Goal: Task Accomplishment & Management: Use online tool/utility

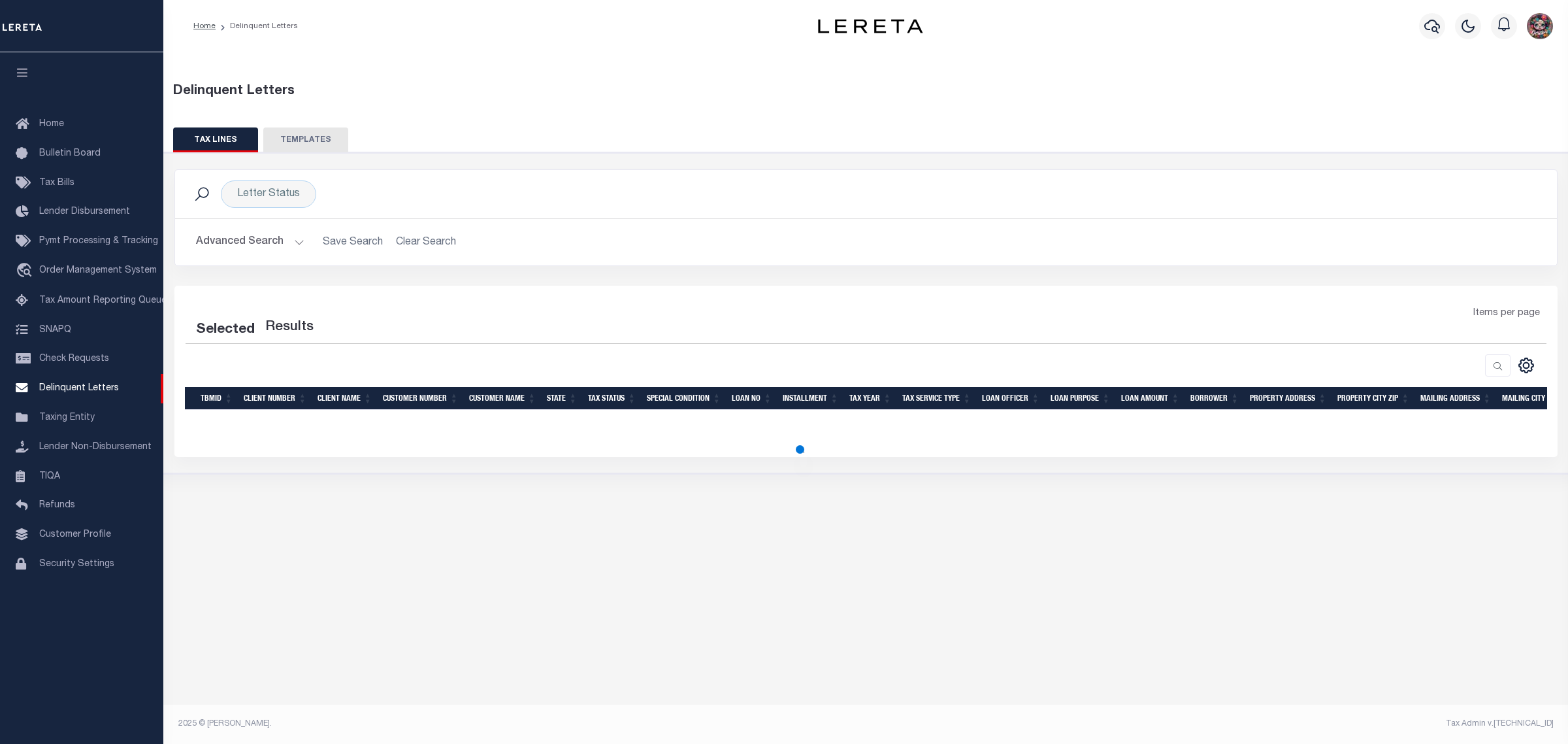
click at [312, 136] on button "TEMPLATES" at bounding box center [306, 140] width 85 height 25
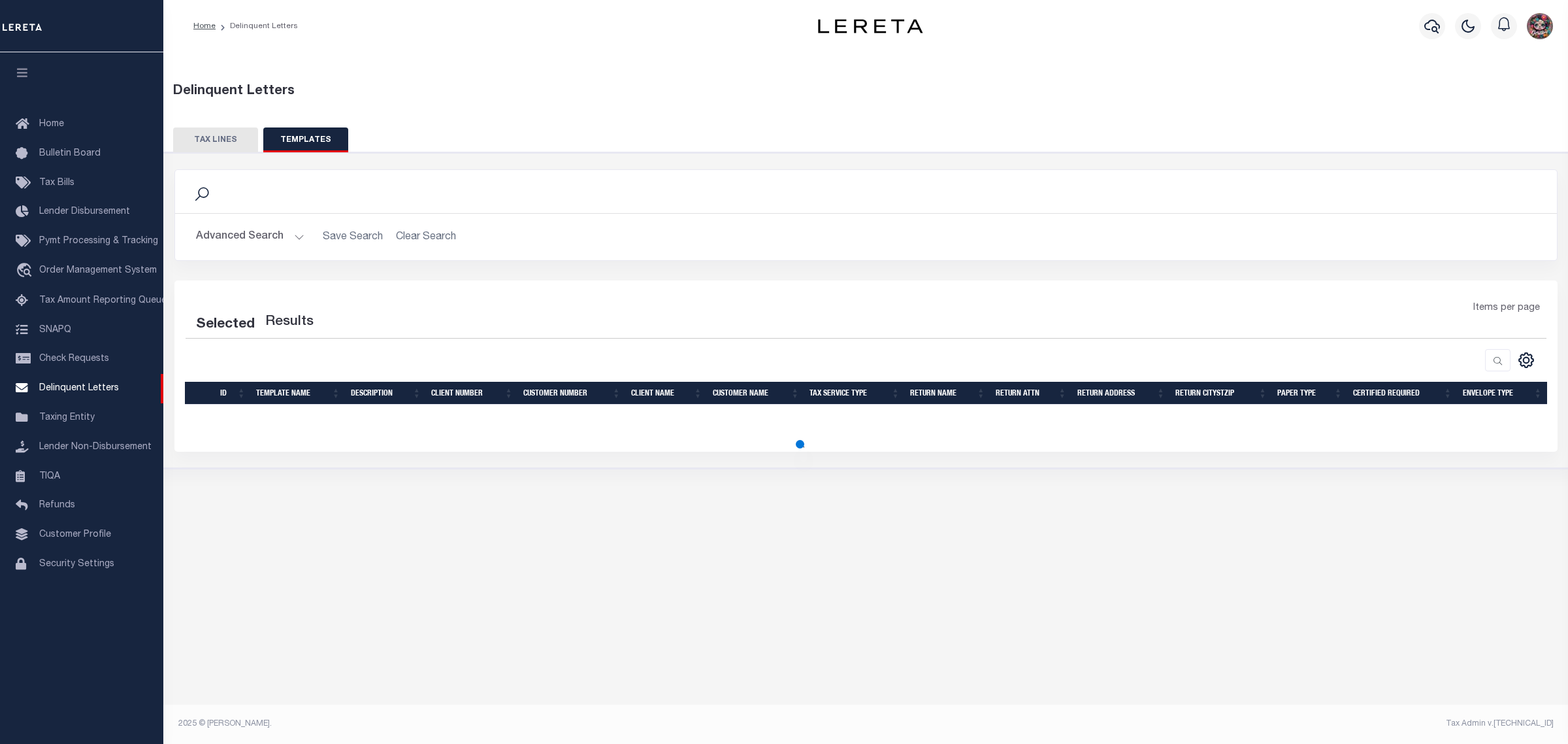
select select "100"
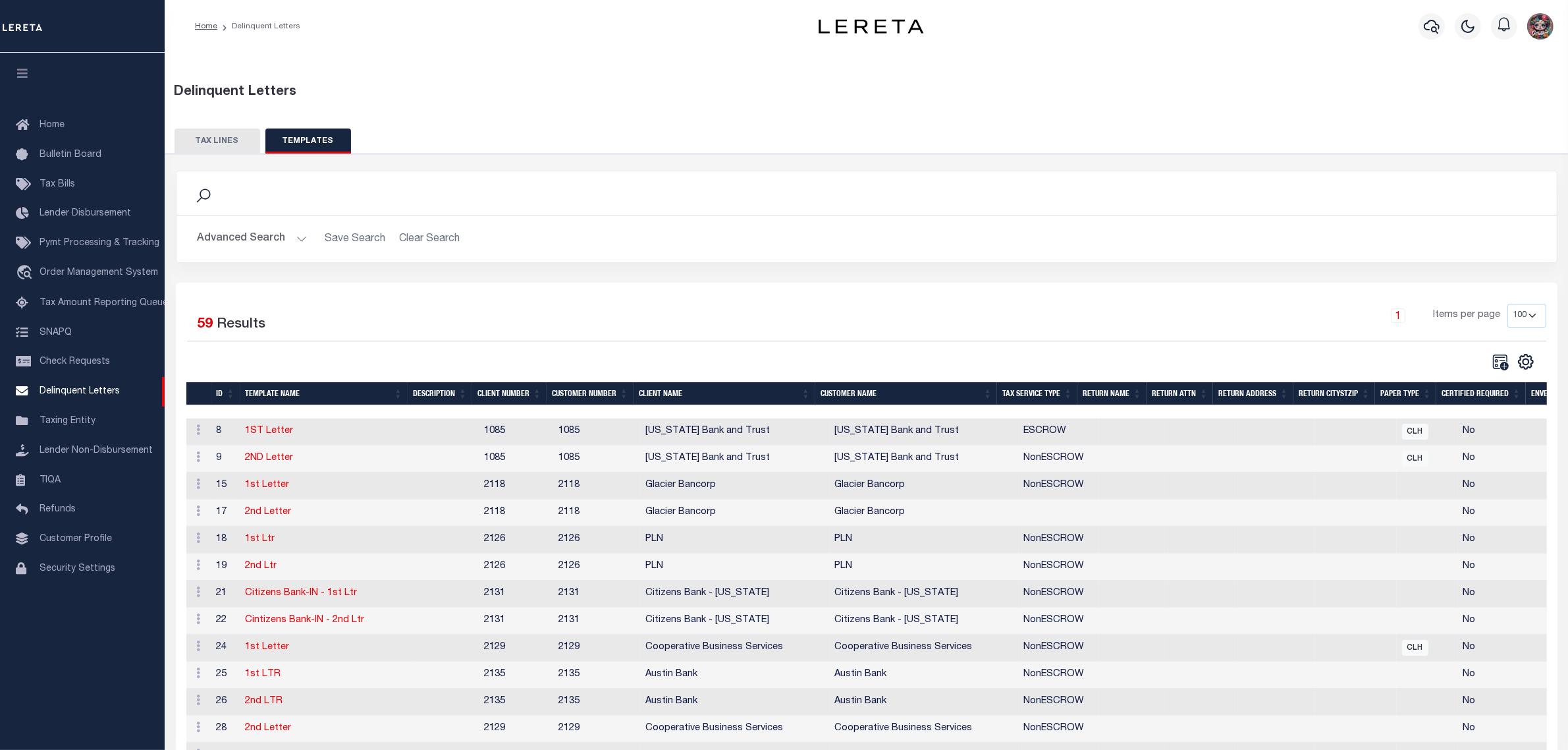
click at [1528, 316] on select "10 25 50 100" at bounding box center [1526, 316] width 38 height 24
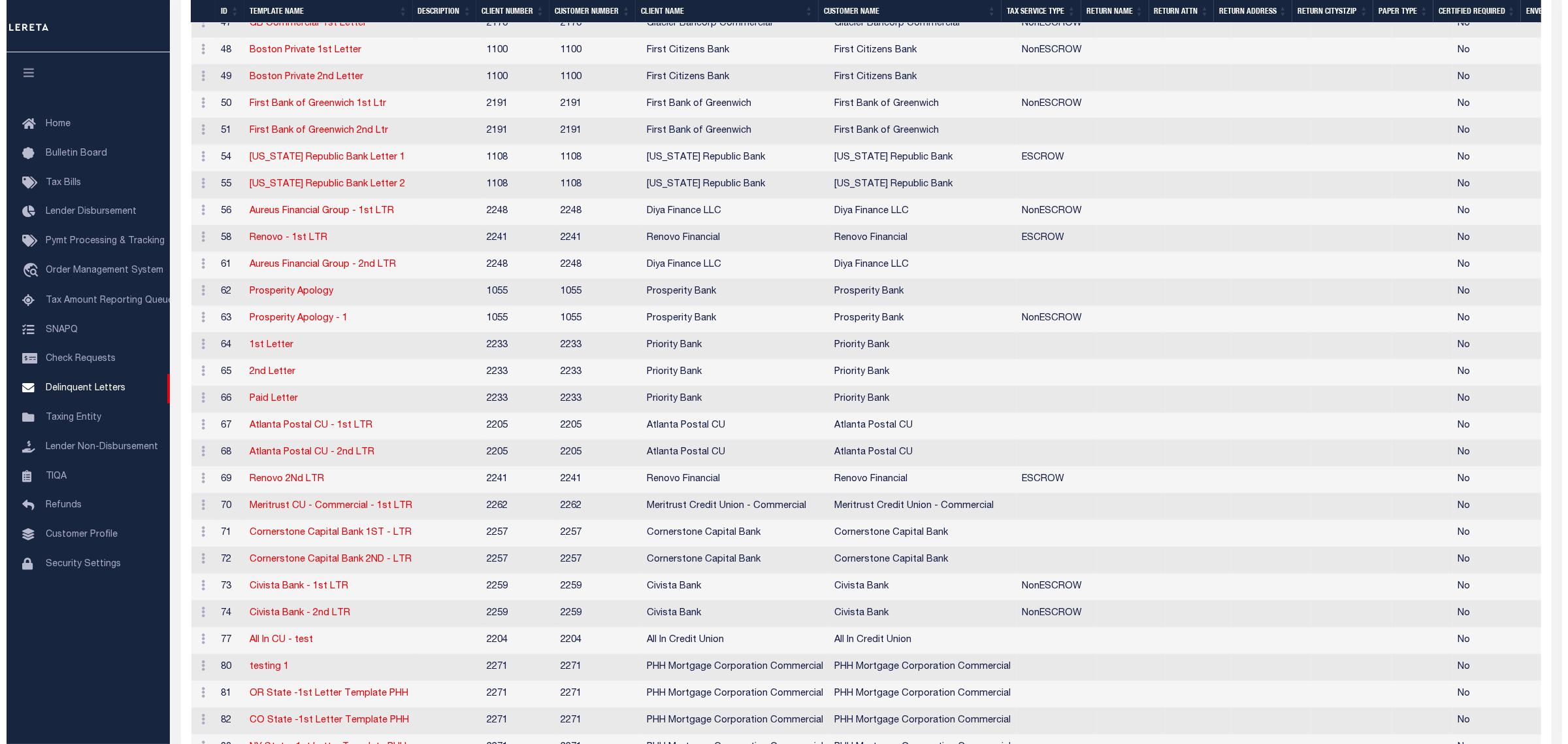
scroll to position [1307, 0]
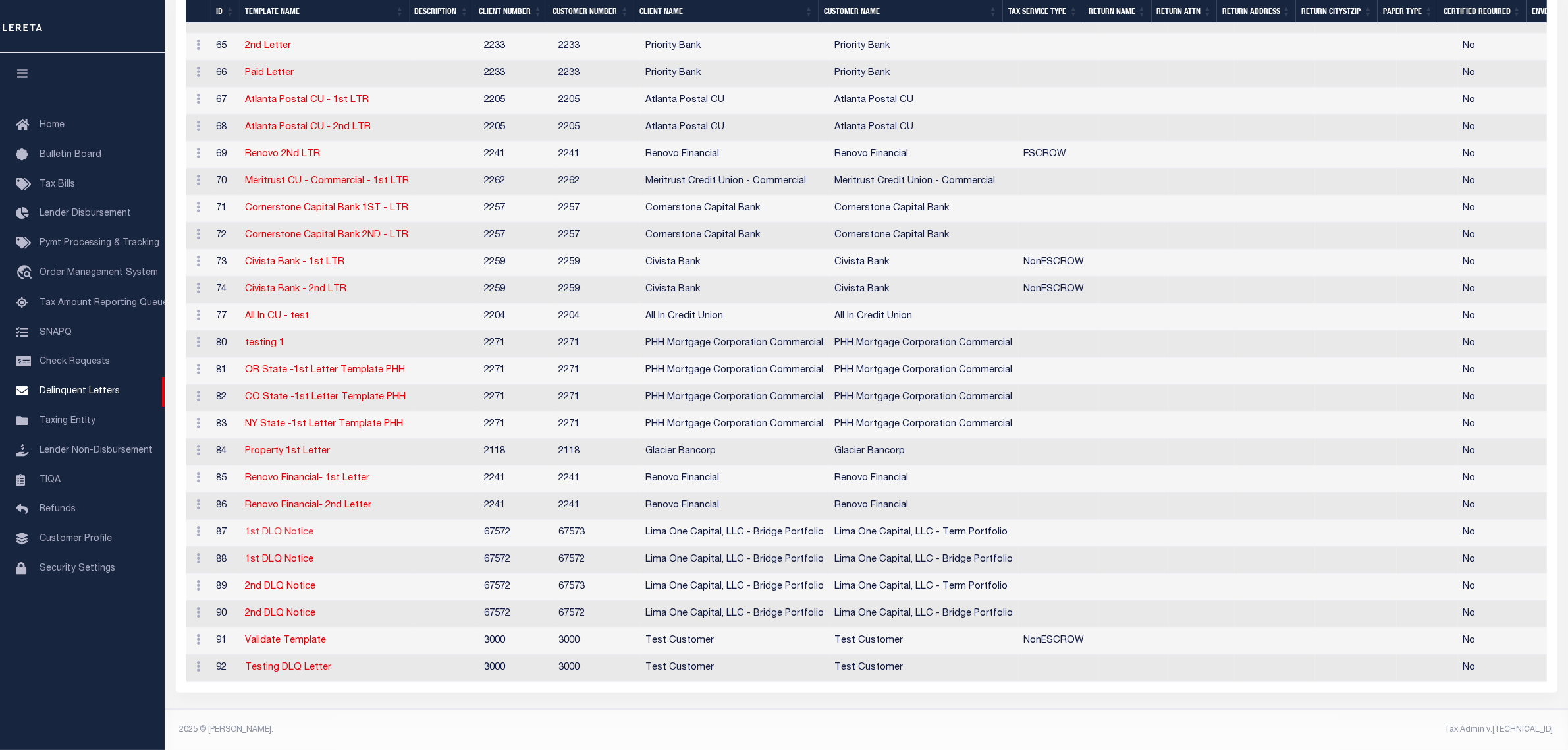
click at [290, 537] on link "1st DLQ Notice" at bounding box center [280, 532] width 69 height 9
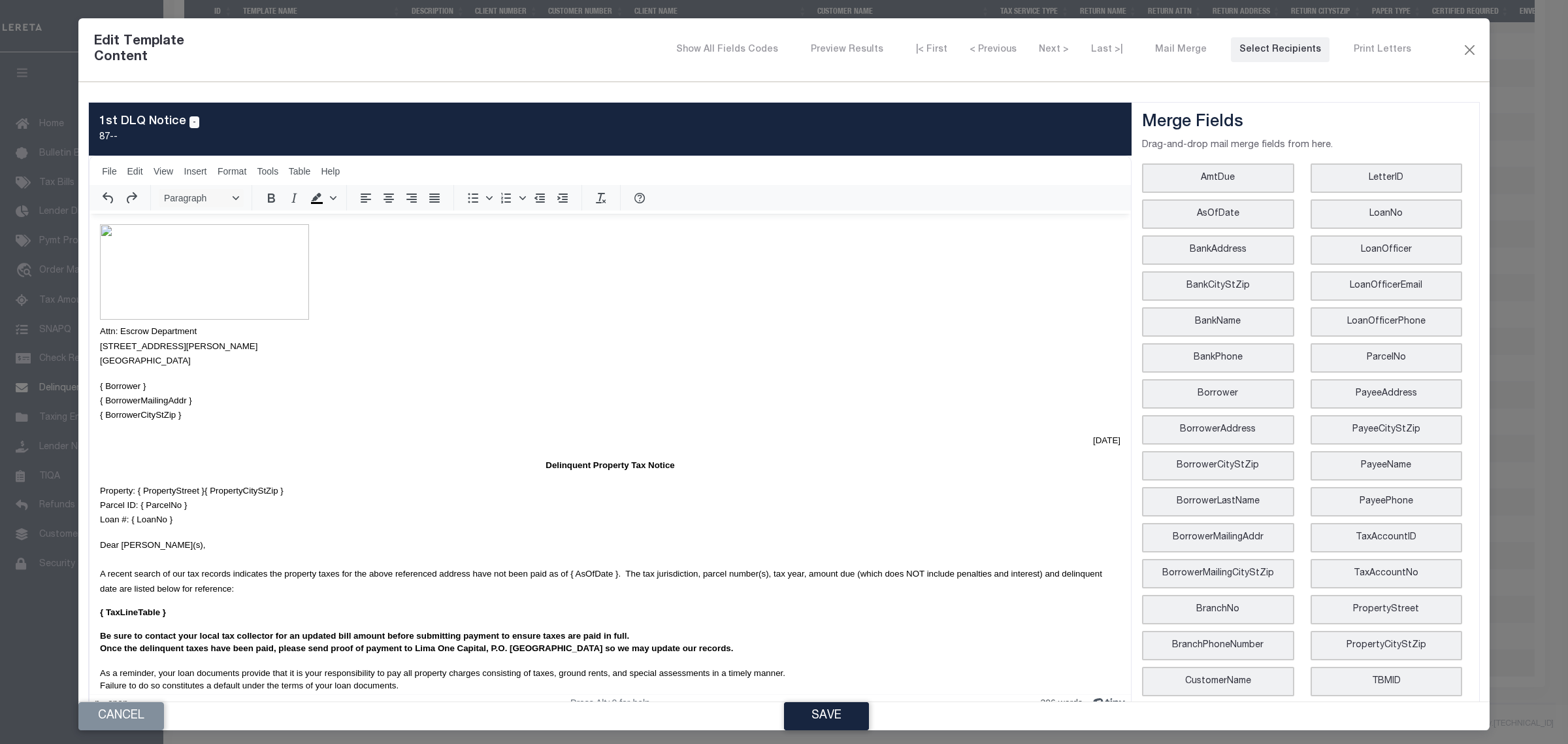
scroll to position [0, 0]
click at [115, 174] on span "File" at bounding box center [109, 171] width 15 height 11
click at [395, 43] on div "Show All Fields Codes Preview Results |< First < Previous Next > Last >| Mail M…" at bounding box center [844, 50] width 1236 height 25
drag, startPoint x: 1262, startPoint y: 38, endPoint x: 1010, endPoint y: 201, distance: 300.1
click at [1262, 38] on button "Select Recipients" at bounding box center [1280, 50] width 98 height 25
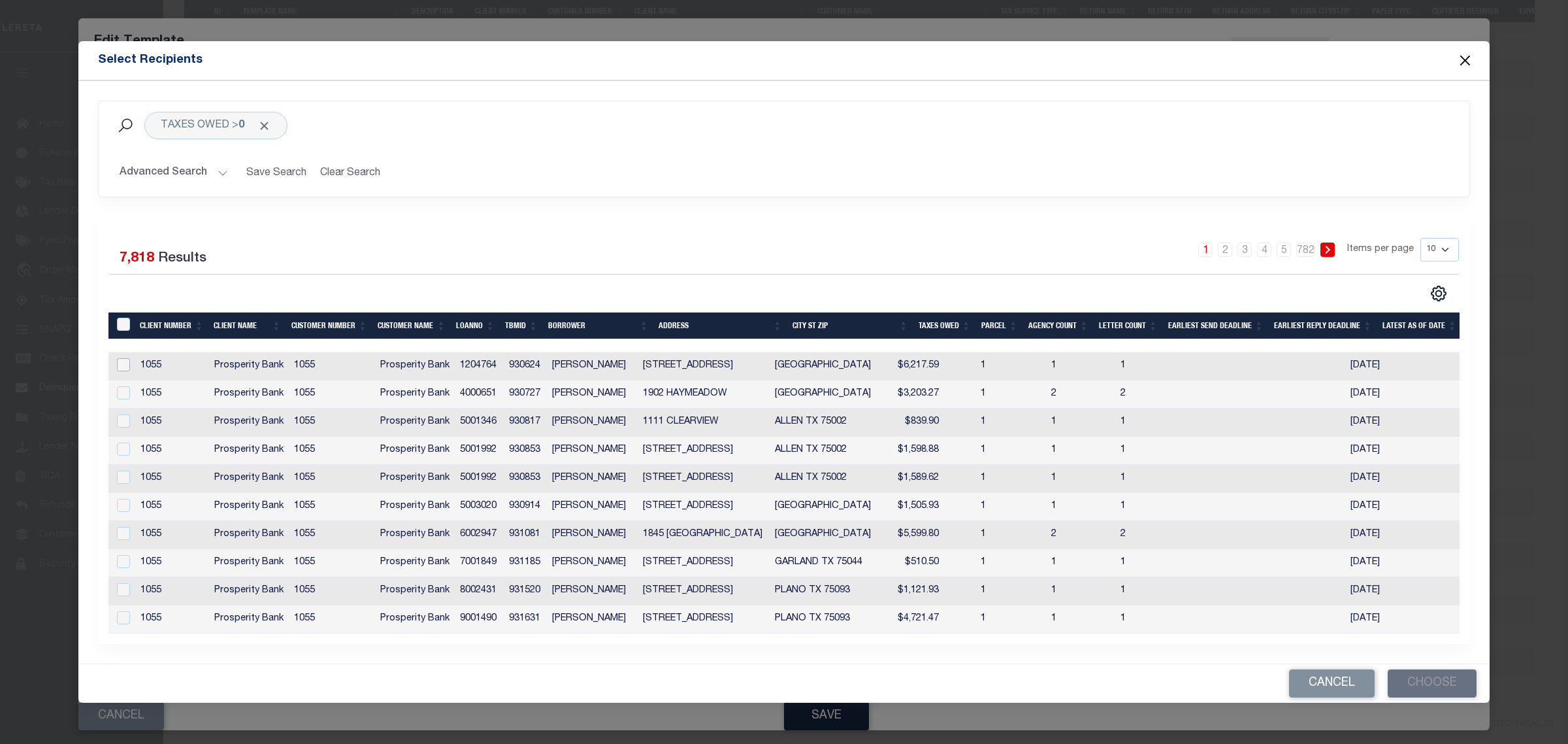
click at [126, 358] on input "checkbox" at bounding box center [123, 364] width 13 height 13
checkbox input "true"
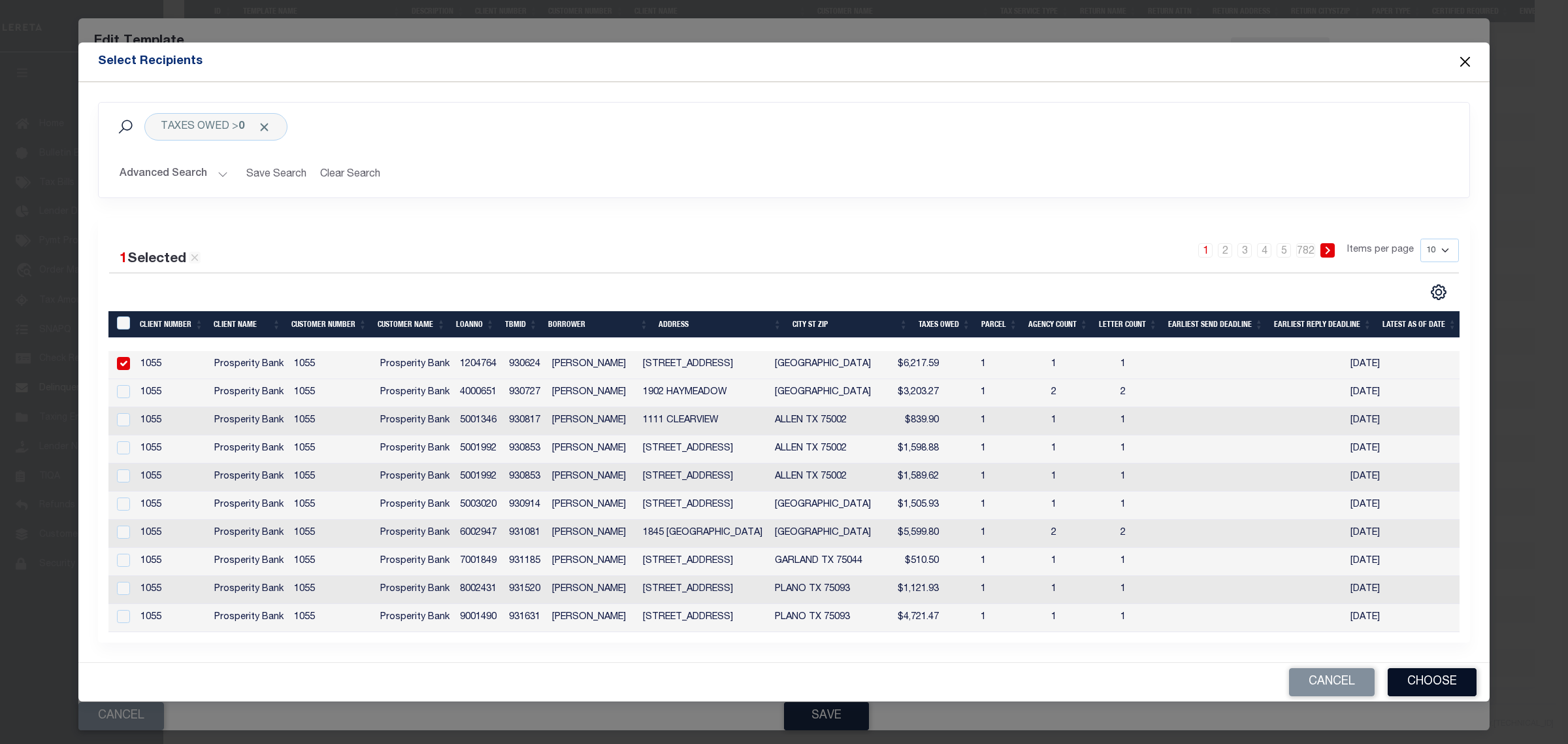
click at [1465, 687] on button "Choose" at bounding box center [1432, 682] width 89 height 28
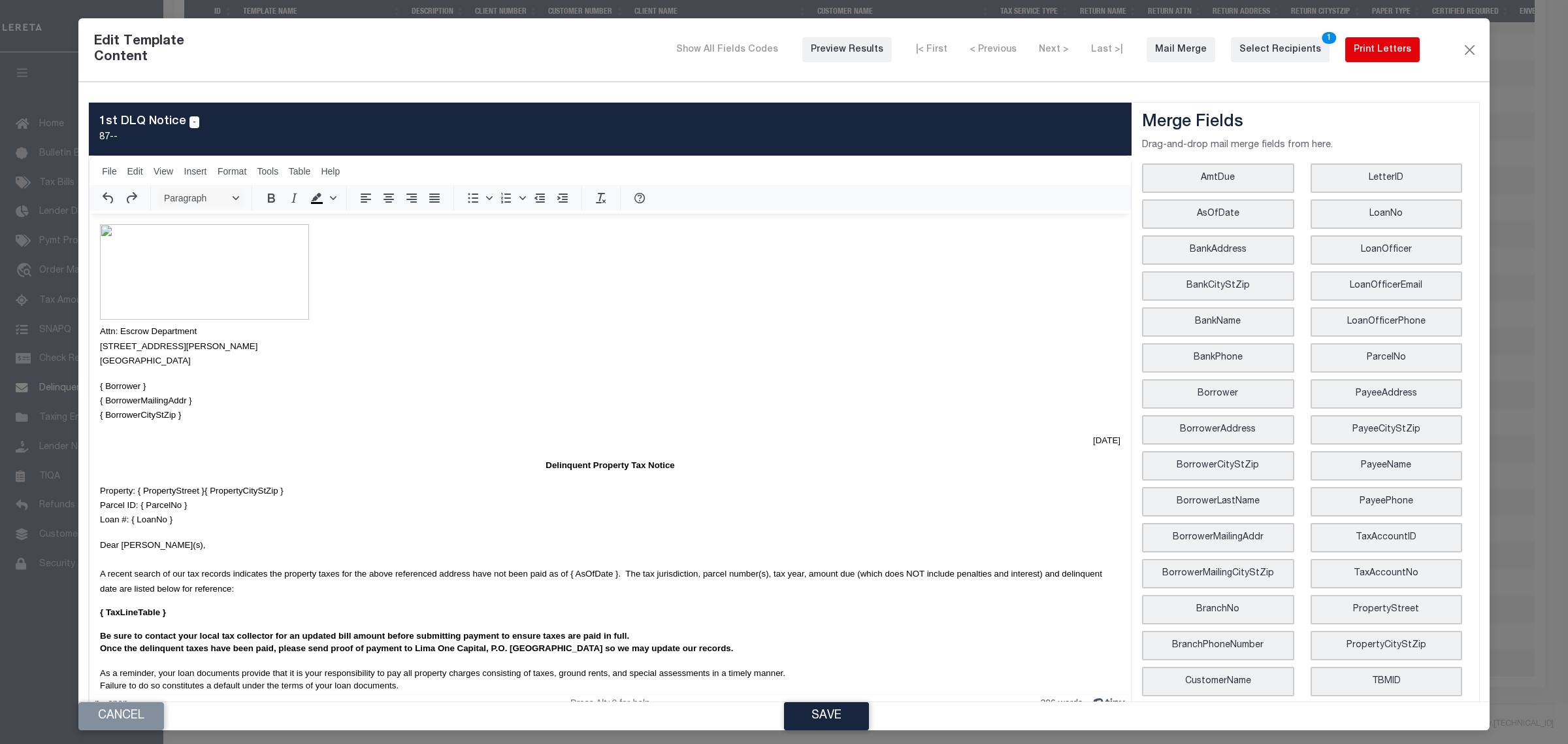
click at [1374, 53] on div "Print Letters" at bounding box center [1382, 50] width 58 height 13
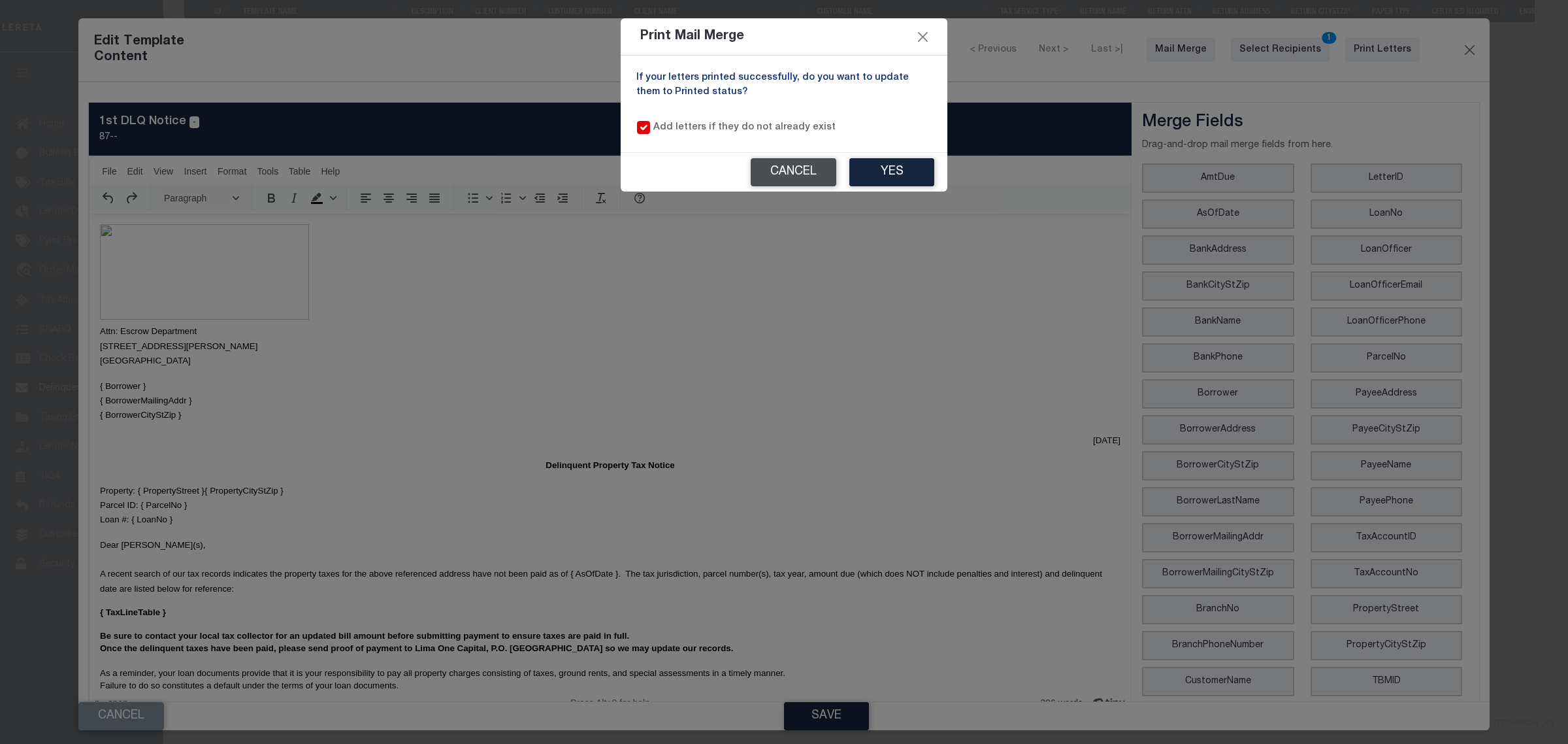
click at [805, 173] on button "Cancel" at bounding box center [793, 172] width 86 height 28
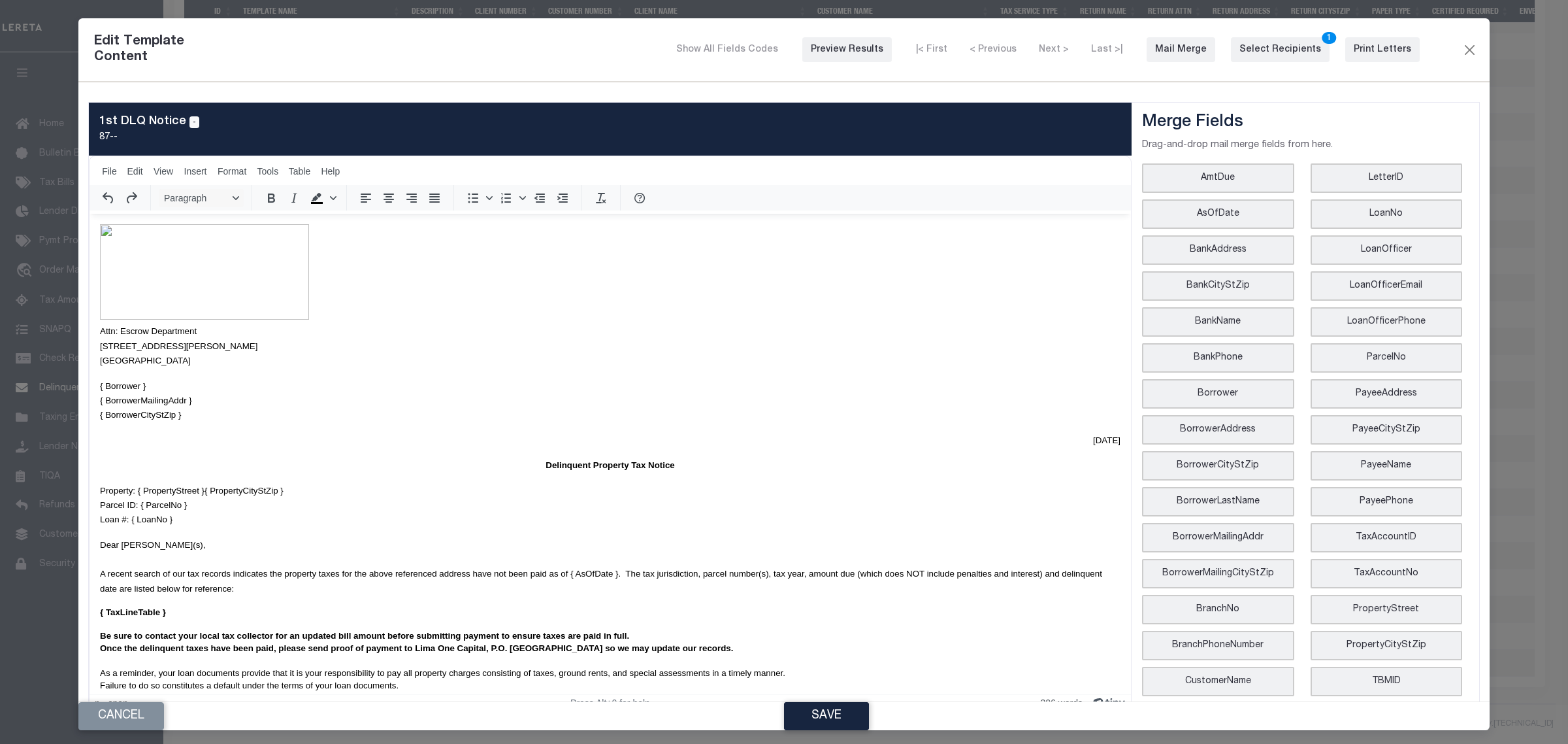
click at [667, 380] on p "{ Borrower } { BorrowerMailingAddr } { BorrowerCityStZip }" at bounding box center [610, 400] width 1020 height 43
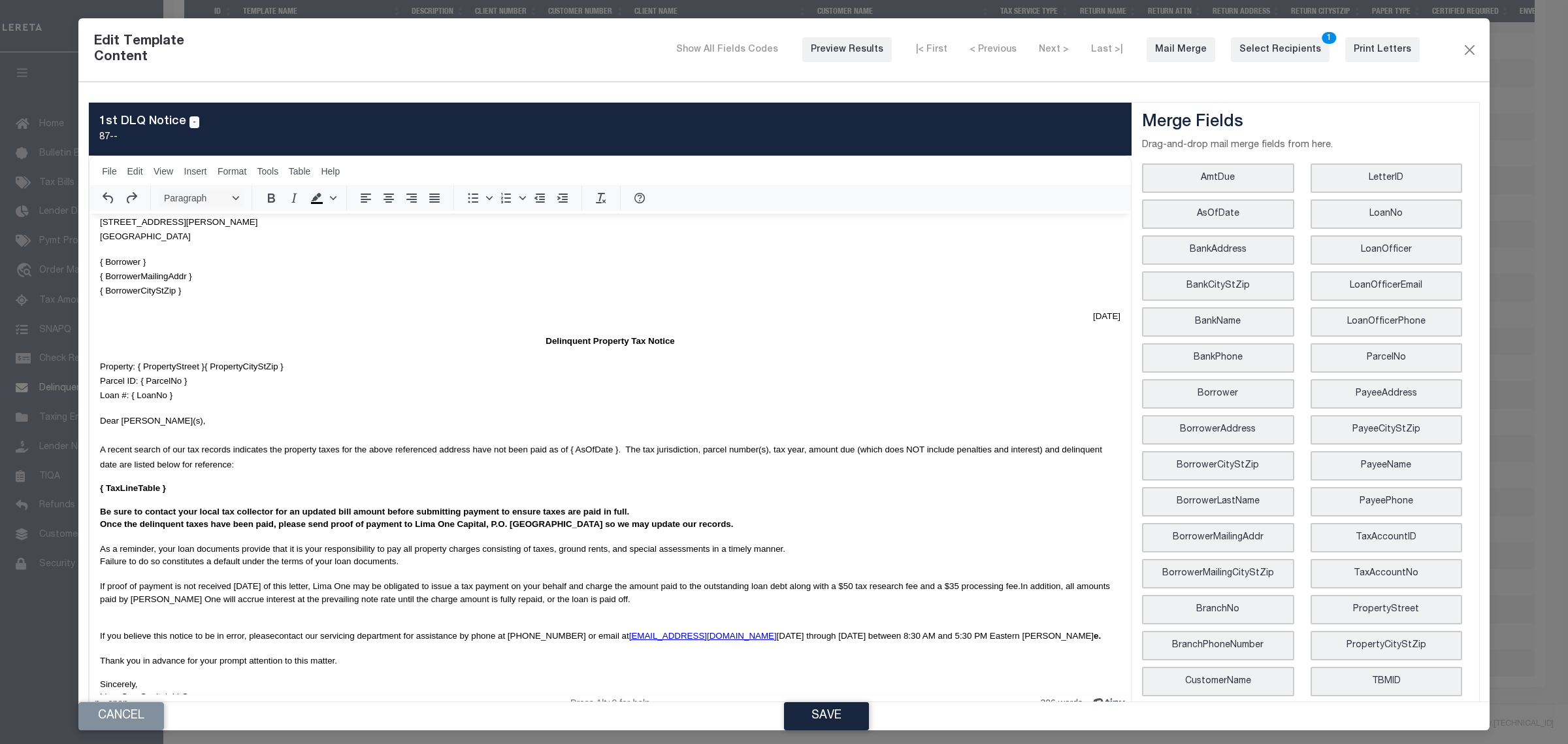
scroll to position [138, 0]
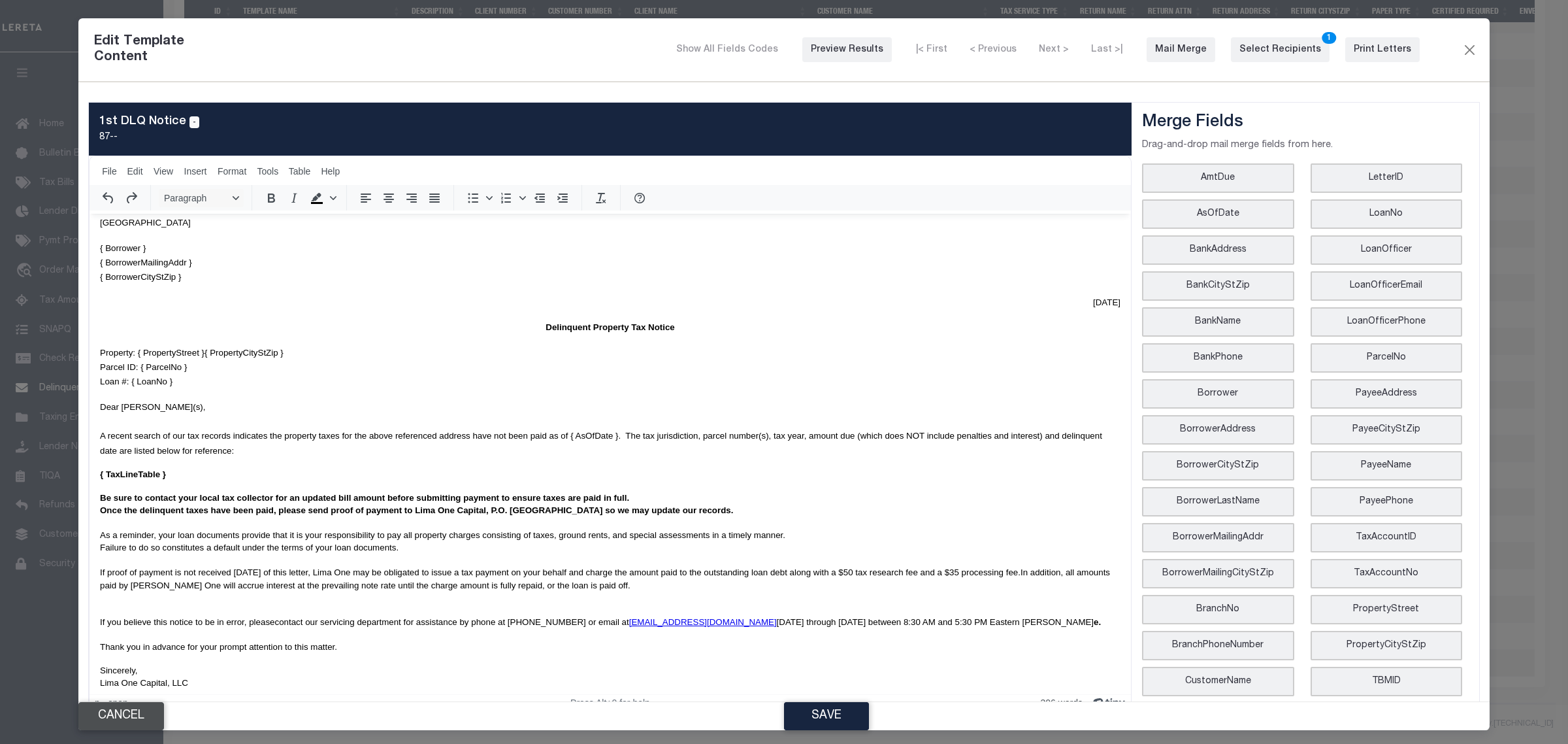
click at [136, 720] on button "Cancel" at bounding box center [121, 717] width 86 height 28
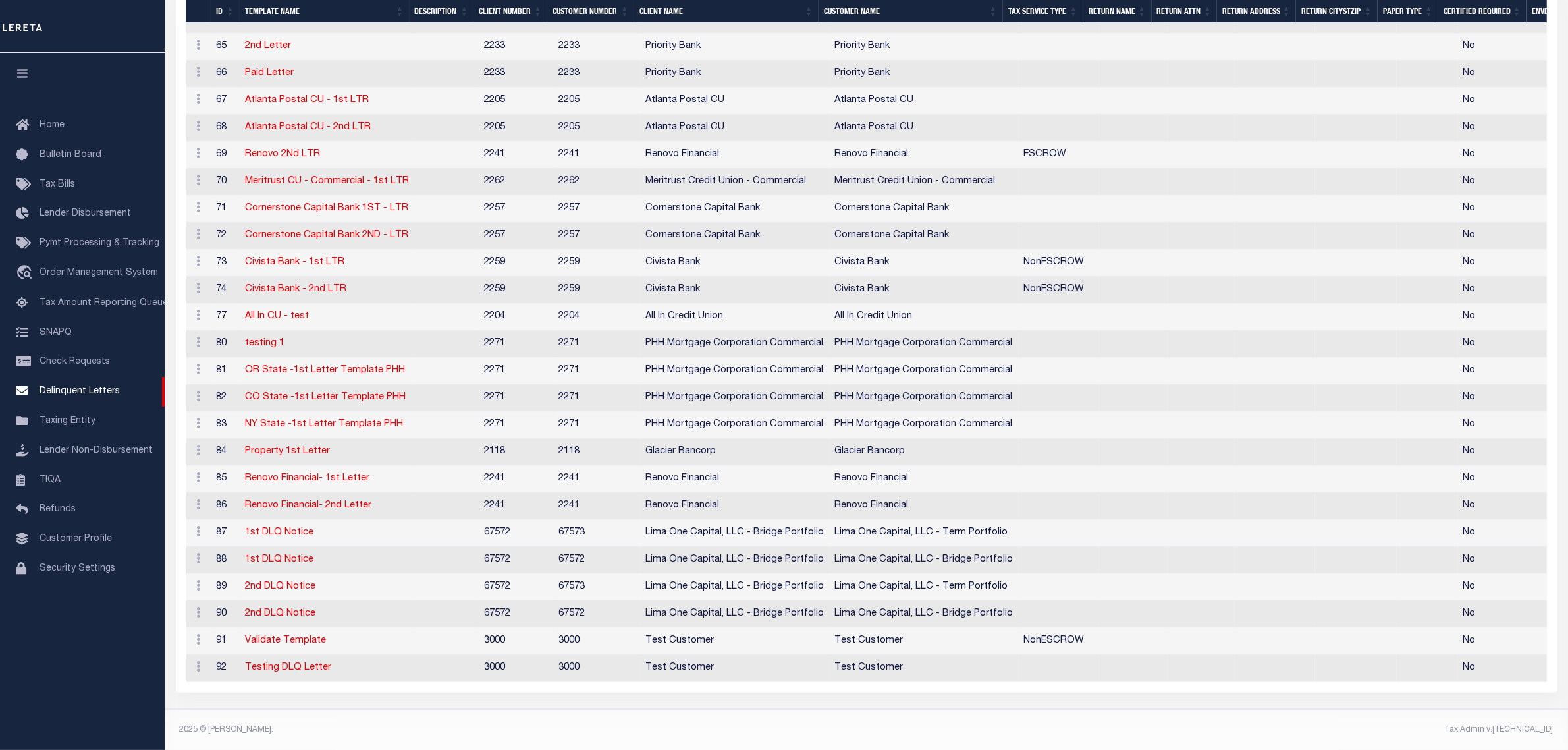
scroll to position [1335, 0]
